Goal: Navigation & Orientation: Find specific page/section

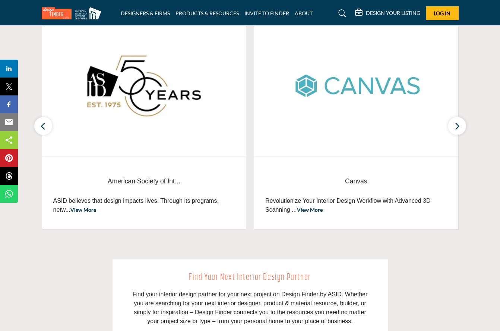
scroll to position [273, 0]
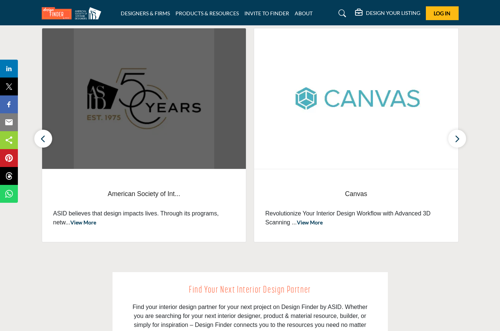
drag, startPoint x: 126, startPoint y: 102, endPoint x: 120, endPoint y: 104, distance: 5.9
click at [119, 104] on img at bounding box center [144, 98] width 204 height 140
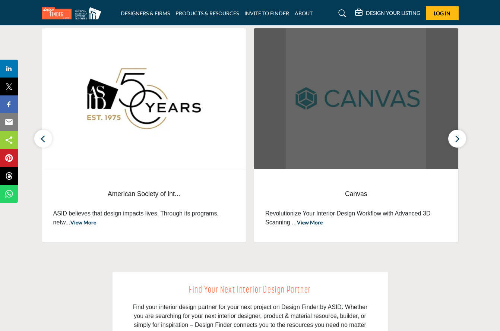
click at [121, 106] on img at bounding box center [144, 98] width 204 height 140
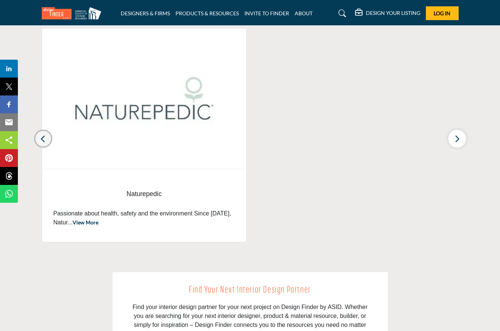
click at [44, 136] on icon "button" at bounding box center [43, 138] width 6 height 9
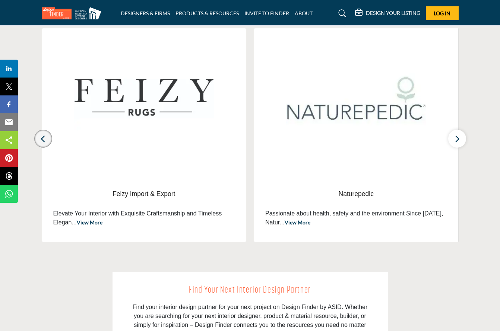
click at [45, 134] on icon "button" at bounding box center [43, 138] width 6 height 9
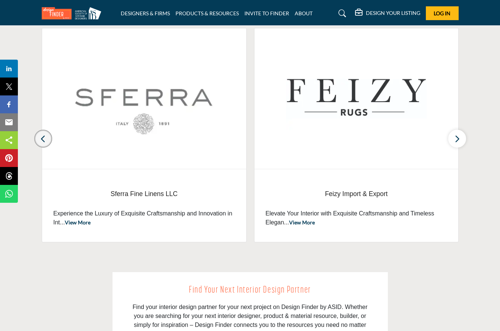
click at [46, 134] on icon "button" at bounding box center [43, 138] width 6 height 9
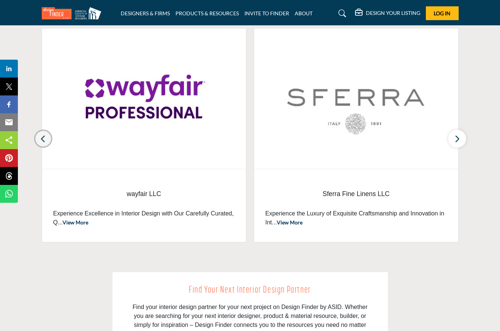
click at [46, 134] on icon "button" at bounding box center [43, 138] width 6 height 9
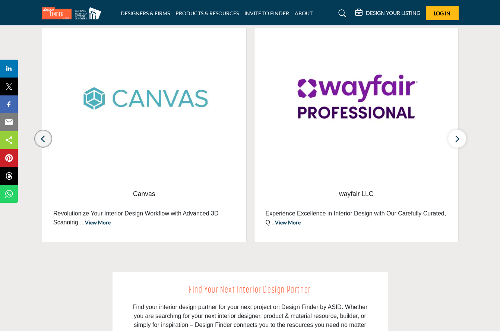
click at [46, 134] on icon "button" at bounding box center [43, 138] width 6 height 9
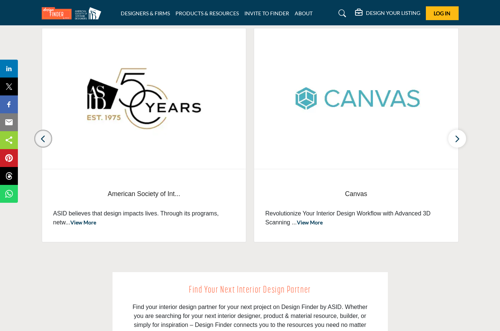
click at [46, 134] on button "button" at bounding box center [43, 139] width 18 height 18
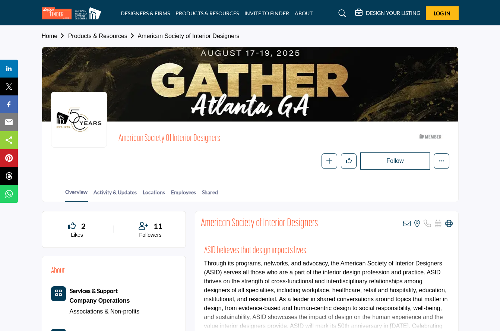
drag, startPoint x: 73, startPoint y: 115, endPoint x: 66, endPoint y: 131, distance: 17.9
click at [64, 131] on div at bounding box center [79, 120] width 56 height 56
